Goal: Task Accomplishment & Management: Manage account settings

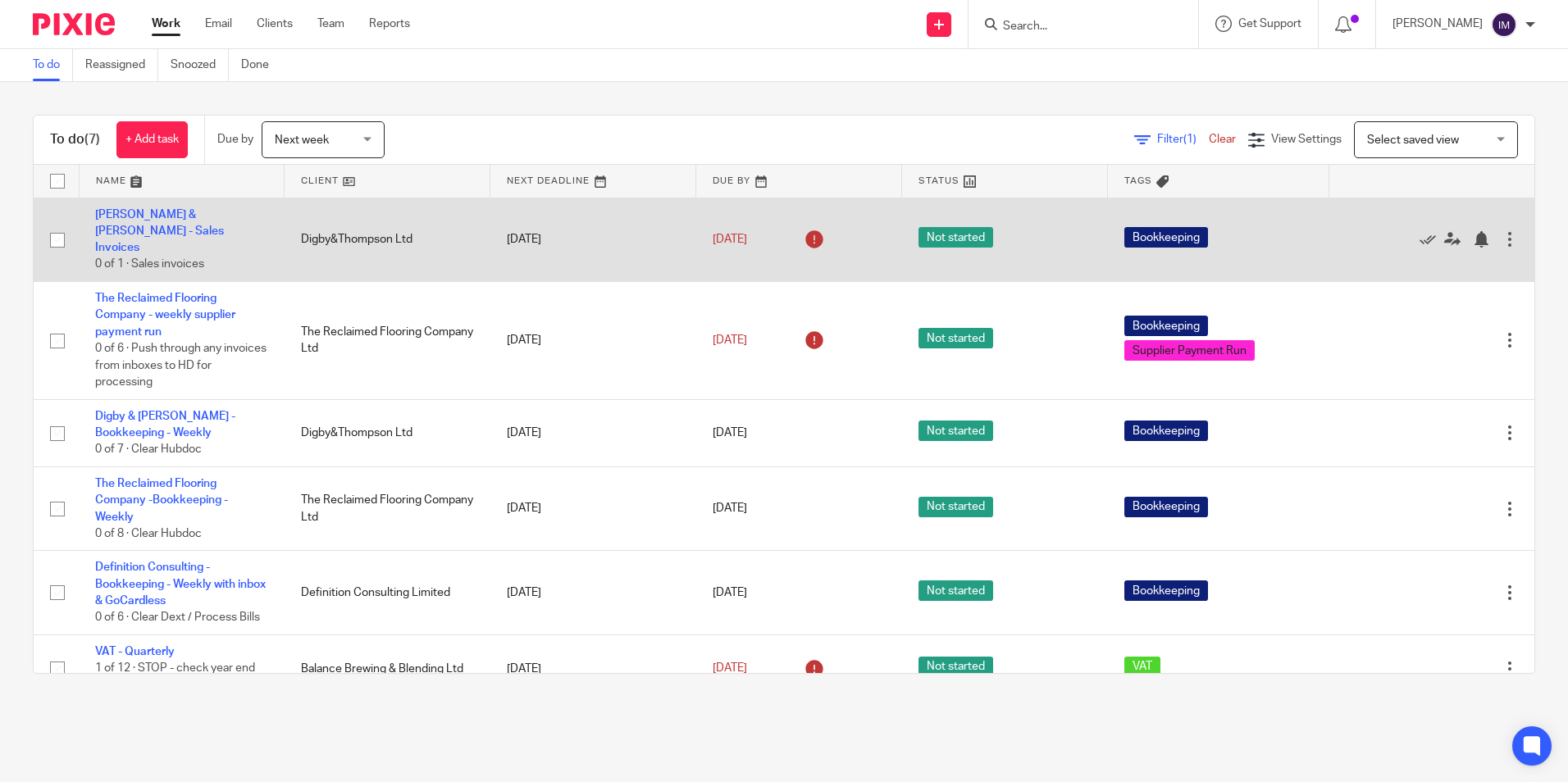
click at [145, 221] on td "[PERSON_NAME] & [PERSON_NAME] - Sales Invoices 0 of 1 · Sales invoices" at bounding box center [181, 240] width 206 height 85
click at [156, 209] on link "[PERSON_NAME] & [PERSON_NAME] - Sales Invoices" at bounding box center [159, 231] width 129 height 45
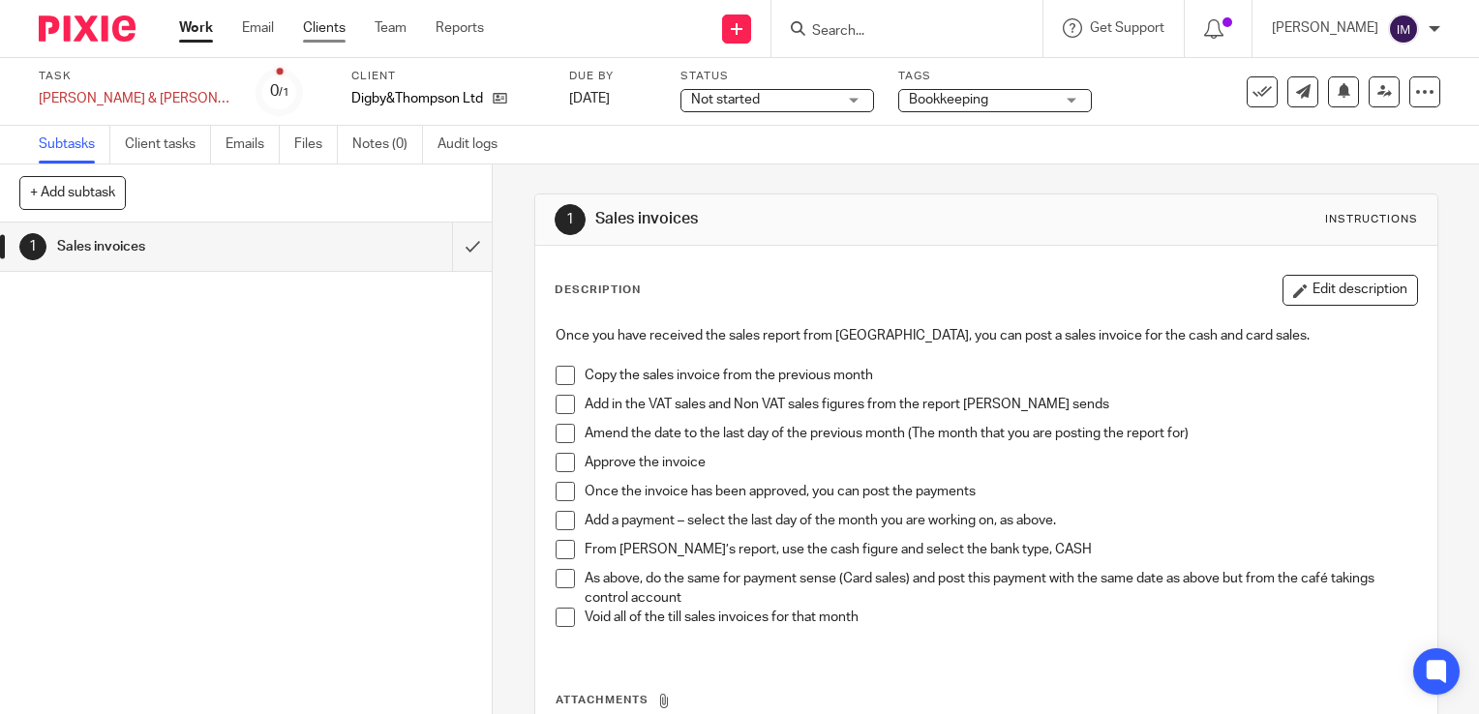
click at [329, 28] on link "Clients" at bounding box center [324, 27] width 43 height 19
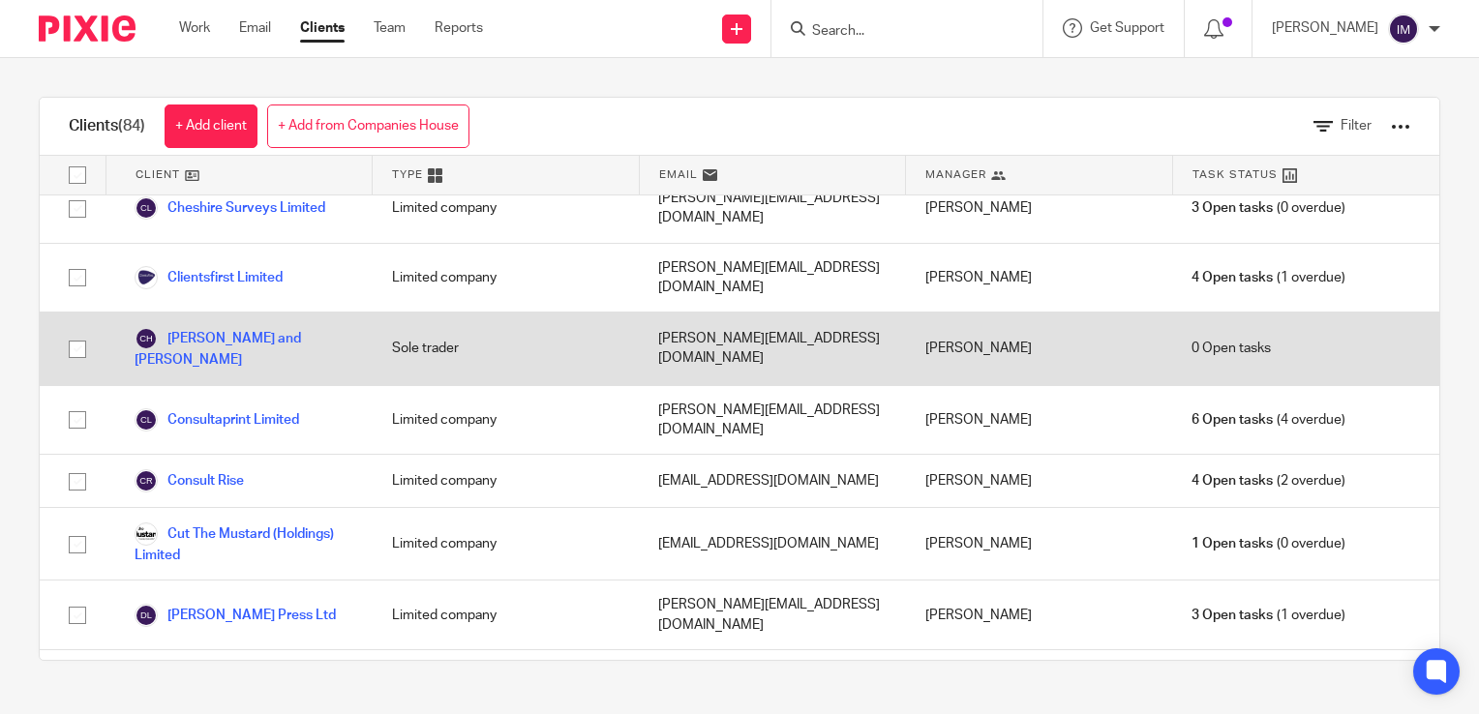
scroll to position [968, 0]
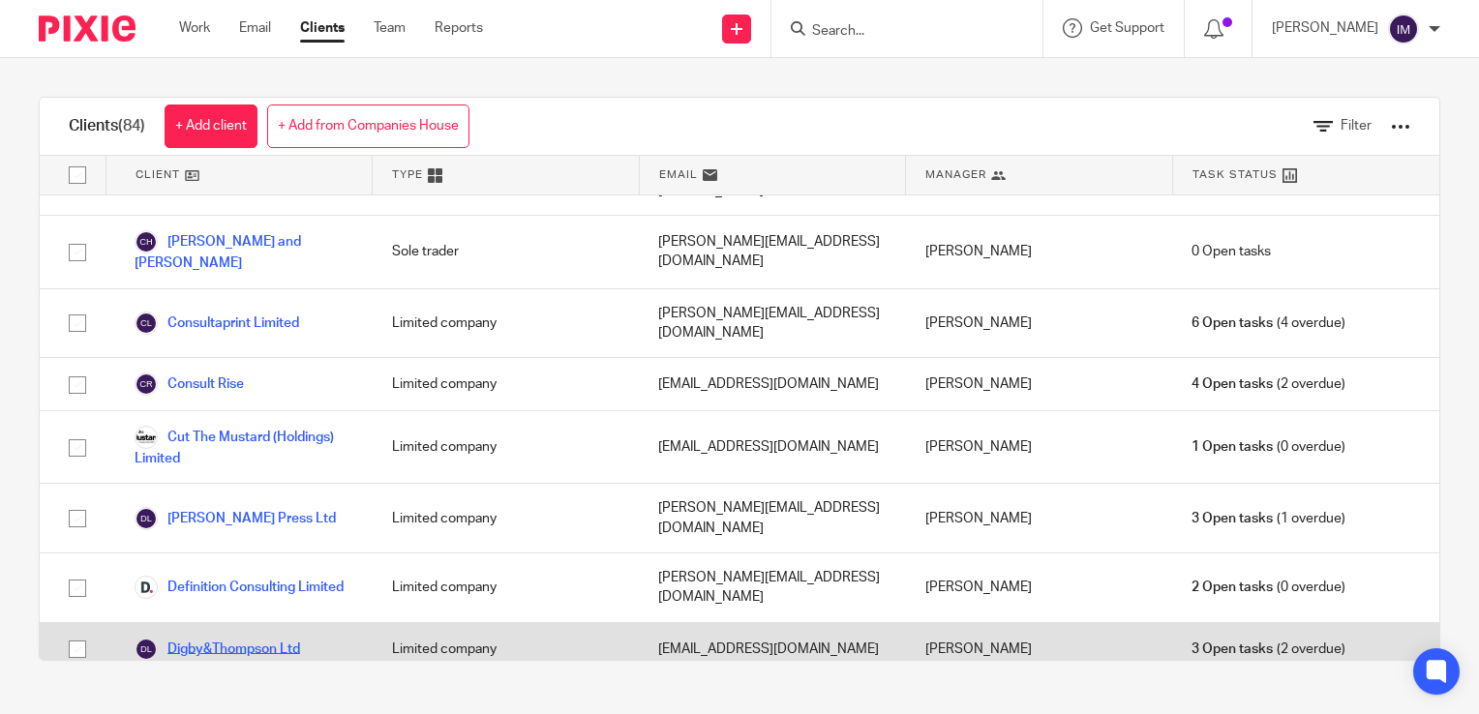
click at [263, 638] on link "Digby&Thompson Ltd" at bounding box center [218, 649] width 166 height 23
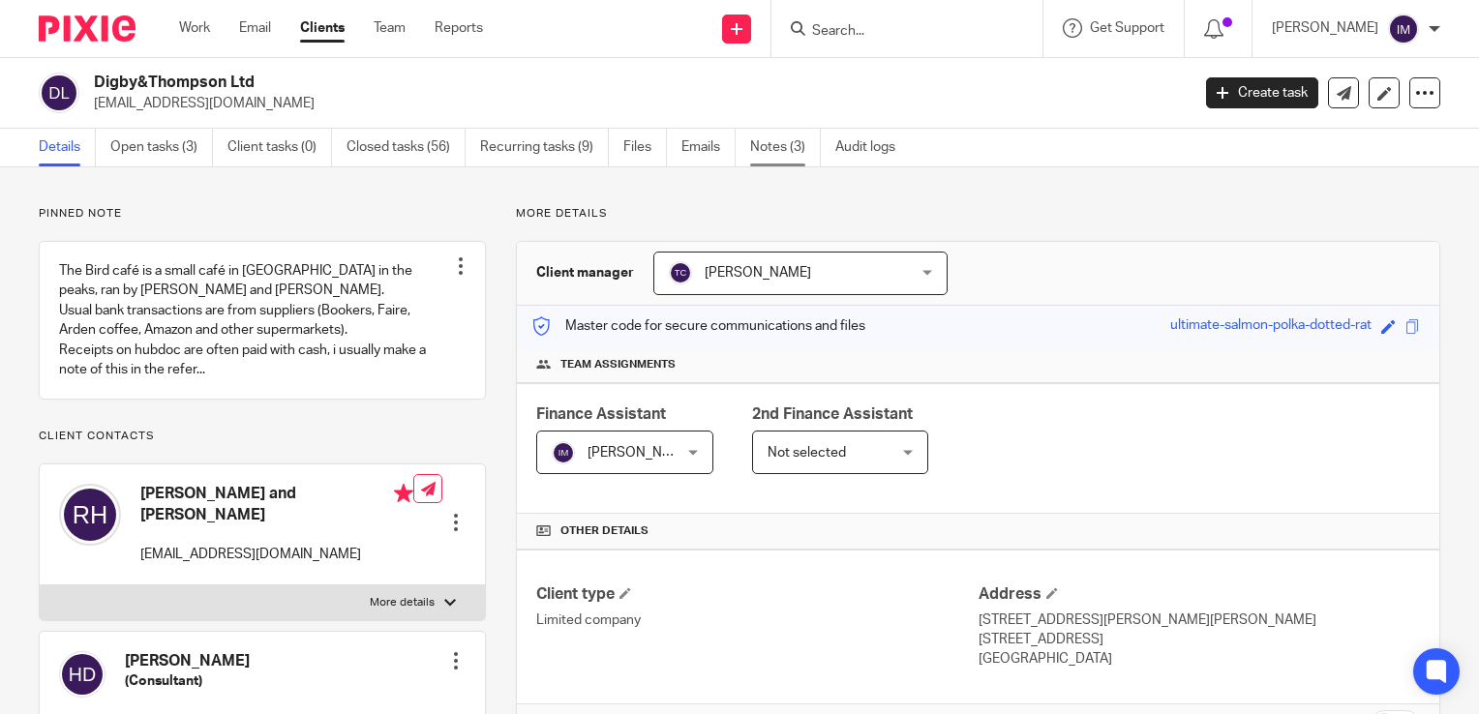
click at [767, 148] on link "Notes (3)" at bounding box center [785, 148] width 71 height 38
